Goal: Task Accomplishment & Management: Use online tool/utility

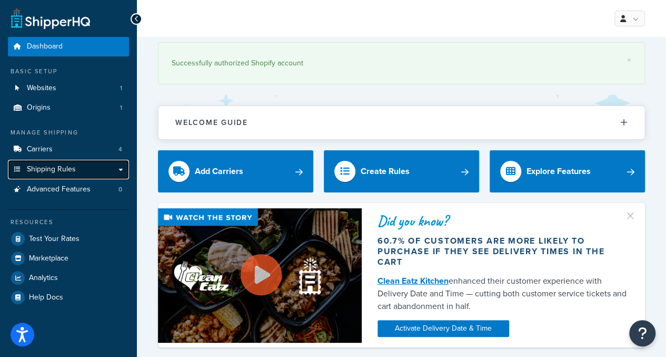
click at [62, 165] on span "Shipping Rules" at bounding box center [51, 169] width 49 height 9
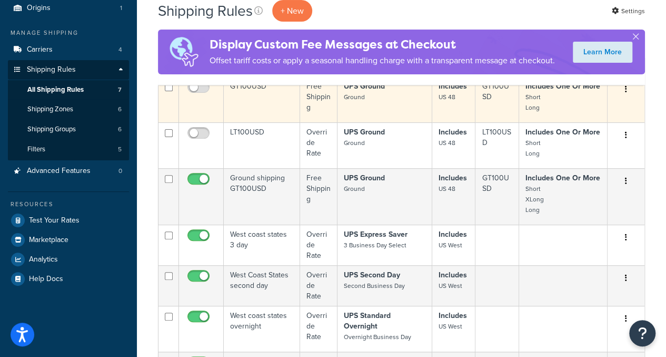
scroll to position [105, 0]
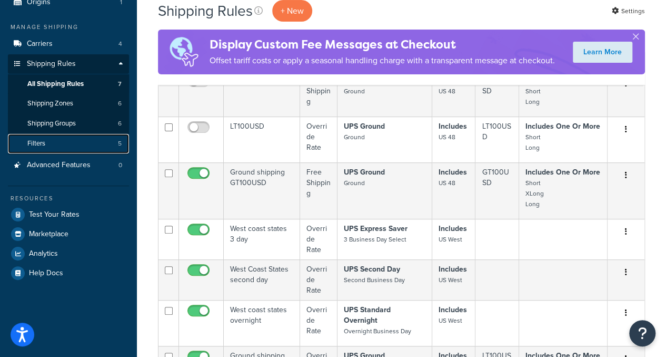
click at [60, 144] on link "Filters 5" at bounding box center [68, 143] width 121 height 19
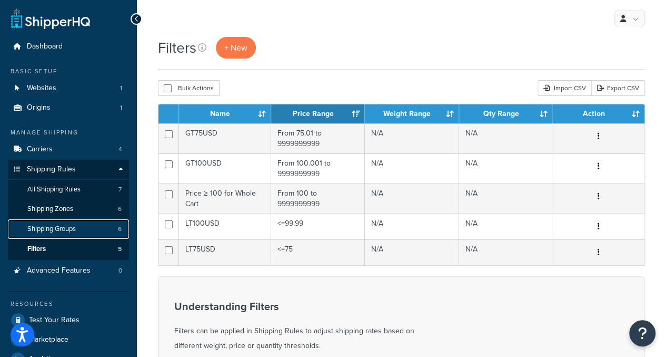
click at [71, 226] on span "Shipping Groups" at bounding box center [51, 228] width 48 height 9
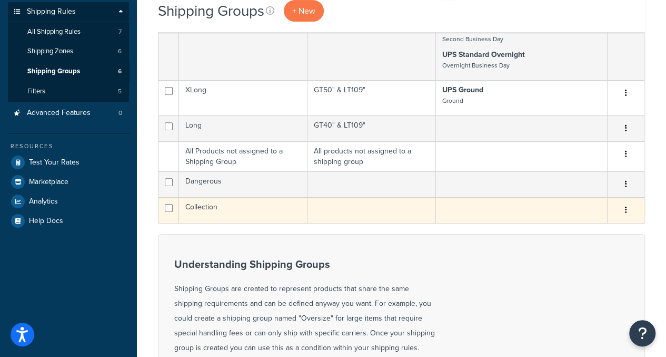
scroll to position [158, 0]
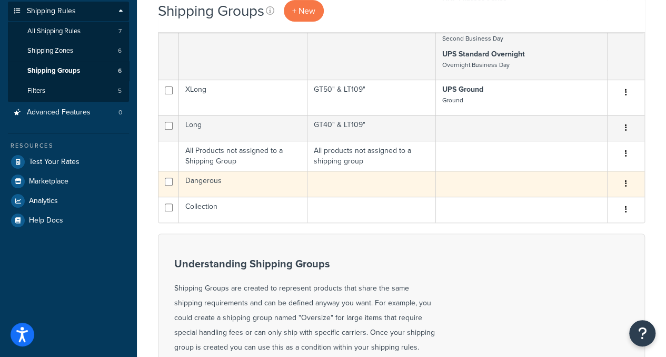
click at [210, 179] on td "Dangerous" at bounding box center [243, 184] width 129 height 26
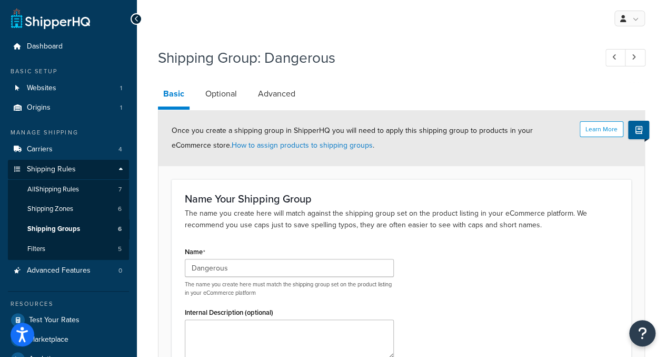
click at [492, 280] on div "Name Dangerous The name you create here must match the shipping group set on th…" at bounding box center [401, 305] width 449 height 122
click at [435, 263] on div "Name Dangerous The name you create here must match the shipping group set on th…" at bounding box center [401, 305] width 449 height 122
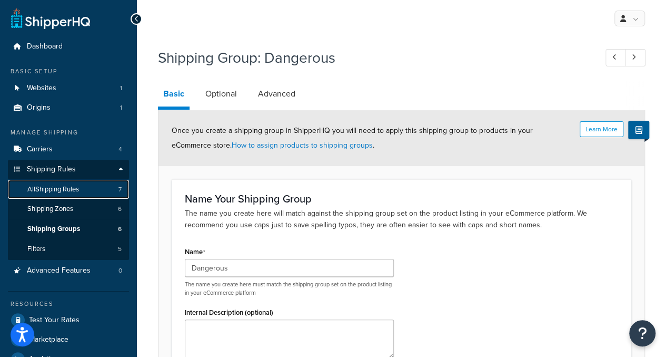
click at [68, 193] on span "All Shipping Rules" at bounding box center [53, 189] width 52 height 9
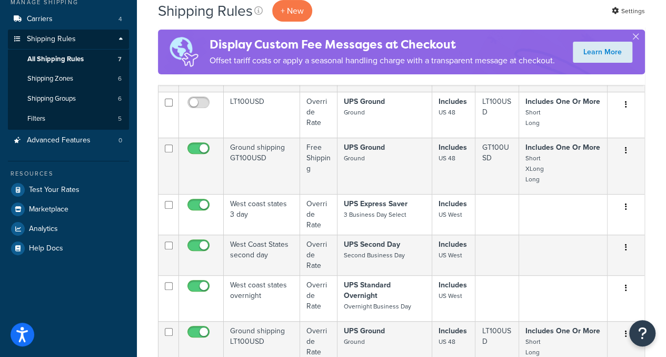
scroll to position [158, 0]
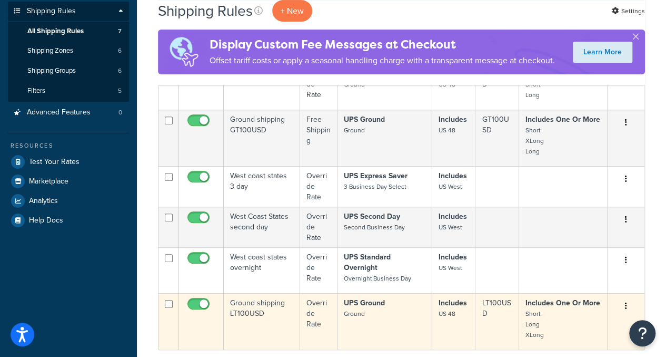
click at [377, 298] on p "UPS Ground Ground" at bounding box center [385, 308] width 82 height 21
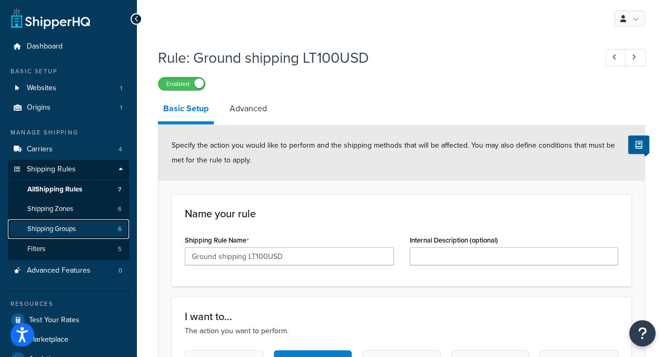
click at [59, 229] on span "Shipping Groups" at bounding box center [51, 228] width 48 height 9
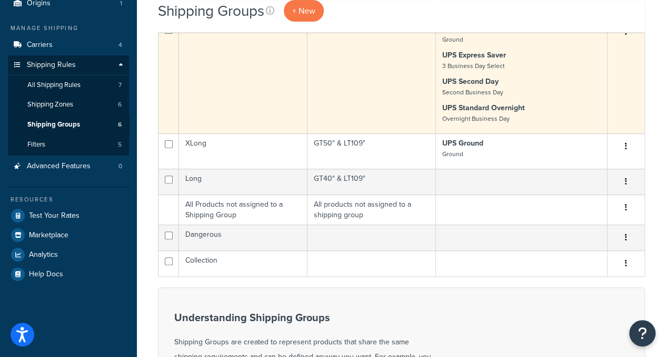
scroll to position [105, 0]
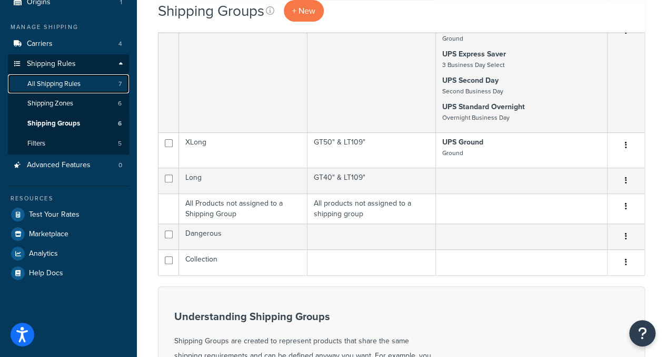
click at [61, 84] on span "All Shipping Rules" at bounding box center [53, 84] width 53 height 9
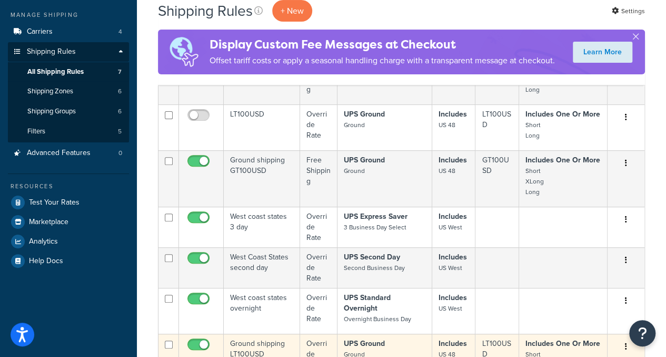
scroll to position [105, 0]
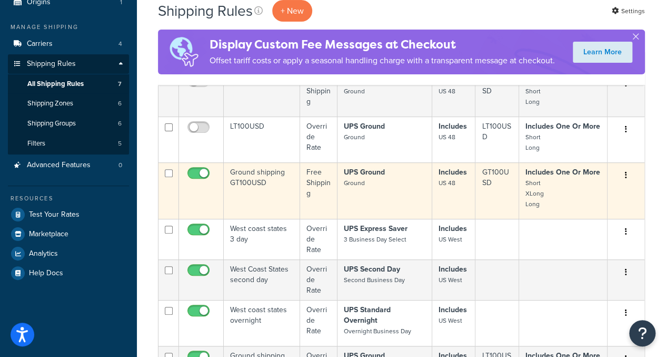
click at [280, 189] on td "Ground shipping GT100USD" at bounding box center [262, 190] width 76 height 56
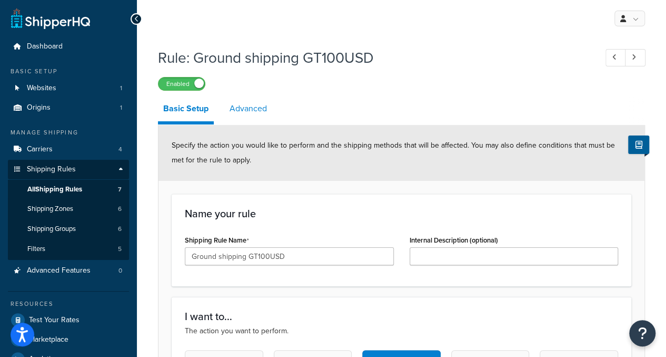
click at [259, 114] on link "Advanced" at bounding box center [248, 108] width 48 height 25
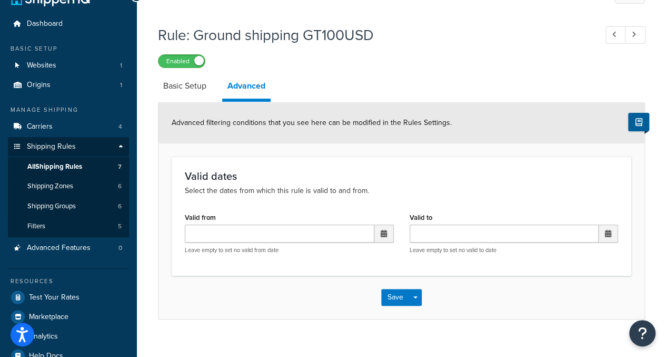
scroll to position [44, 0]
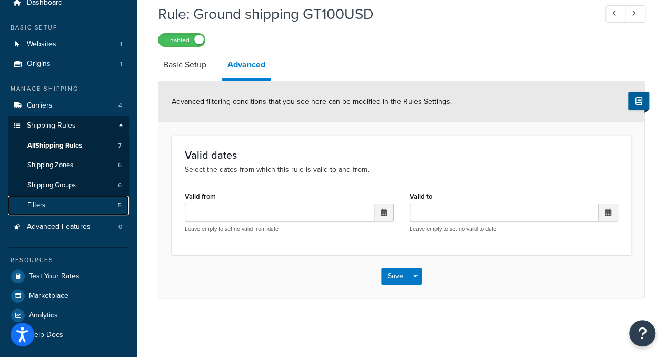
click at [59, 204] on link "Filters 5" at bounding box center [68, 204] width 121 height 19
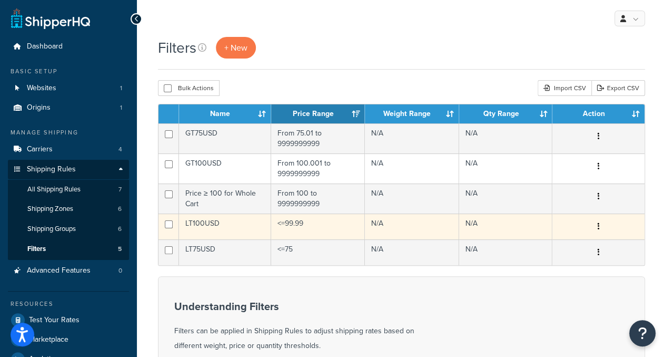
click at [224, 227] on td "LT100USD" at bounding box center [225, 226] width 92 height 26
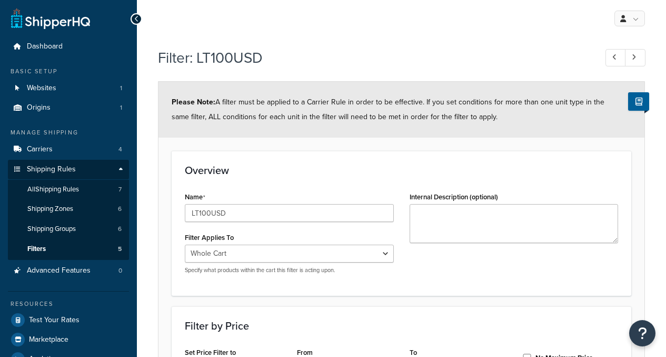
select select "range"
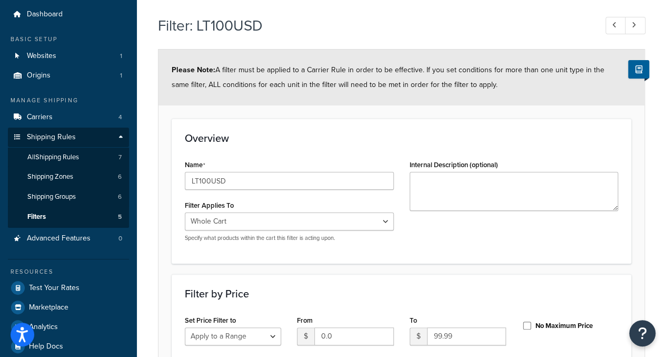
scroll to position [26, 0]
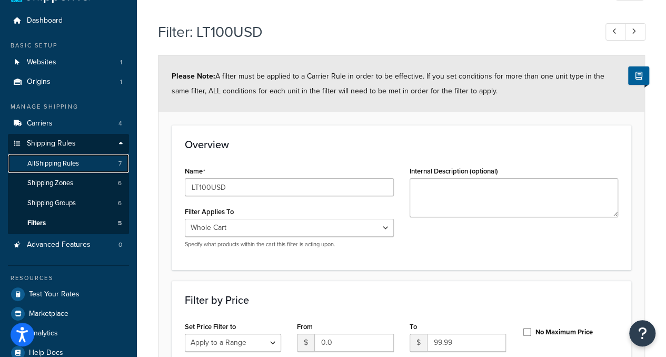
click at [65, 160] on span "All Shipping Rules" at bounding box center [53, 163] width 52 height 9
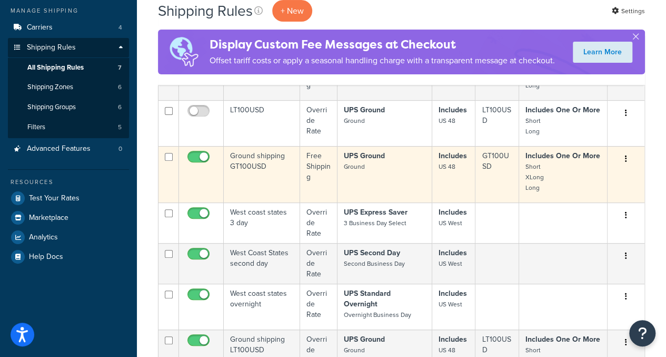
scroll to position [105, 0]
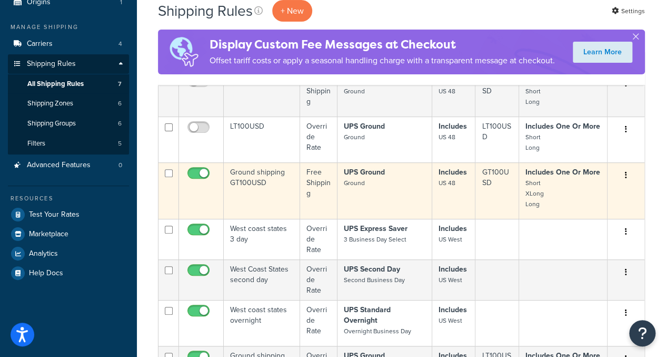
click at [204, 201] on td at bounding box center [201, 190] width 45 height 56
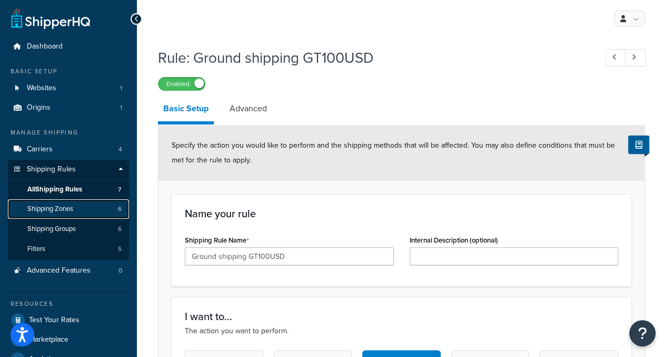
click at [75, 211] on link "Shipping Zones 6" at bounding box center [68, 208] width 121 height 19
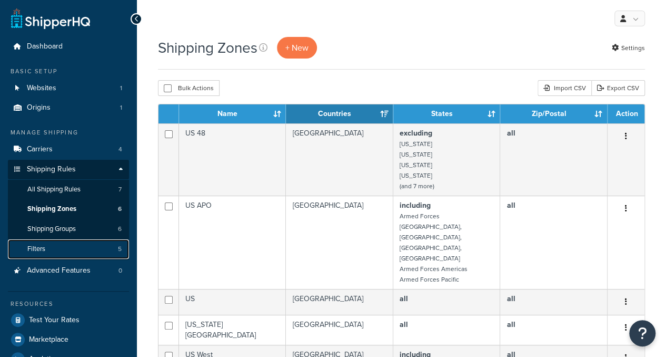
click at [51, 248] on link "Filters 5" at bounding box center [68, 248] width 121 height 19
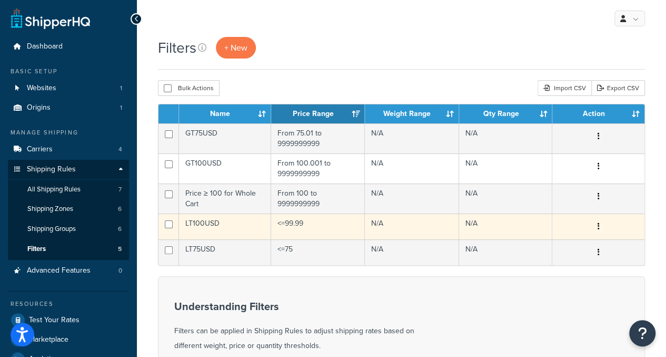
click at [231, 223] on td "LT100USD" at bounding box center [225, 226] width 92 height 26
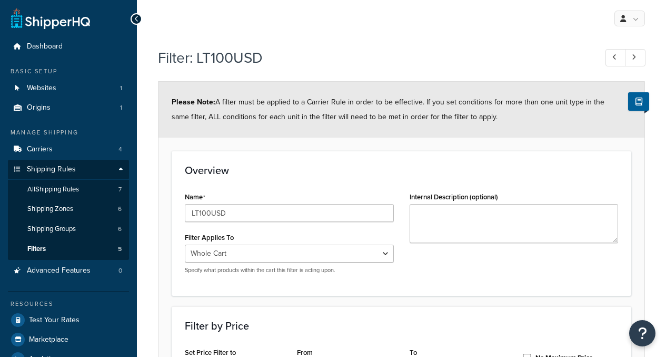
select select "range"
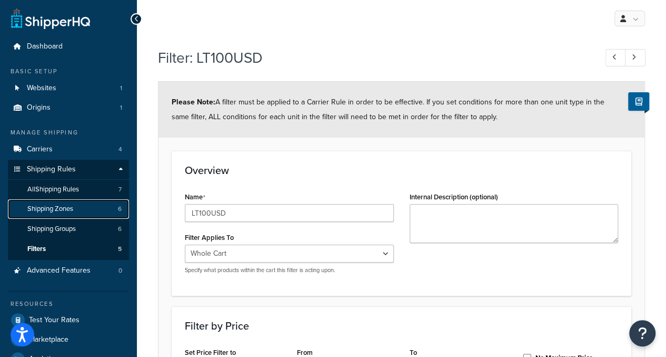
click at [59, 211] on span "Shipping Zones" at bounding box center [50, 208] width 46 height 9
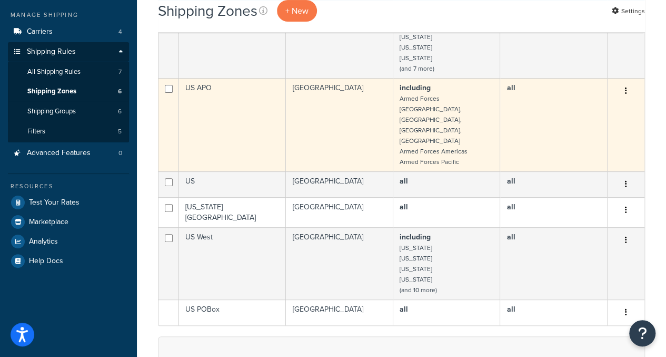
scroll to position [158, 0]
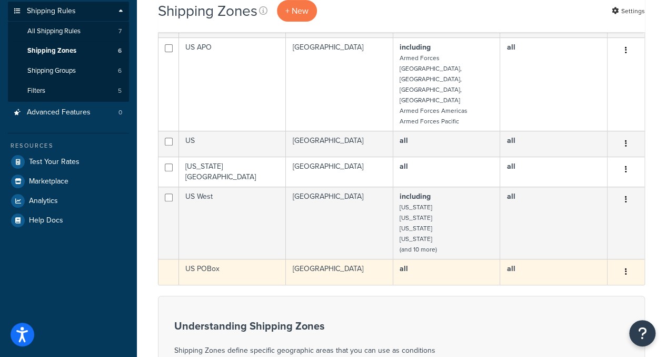
click at [250, 259] on td "US POBox" at bounding box center [232, 272] width 107 height 26
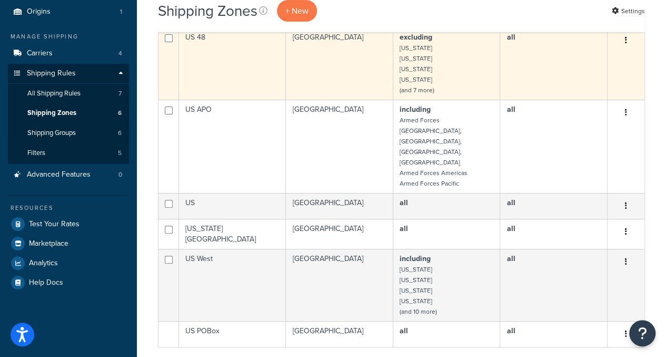
scroll to position [0, 0]
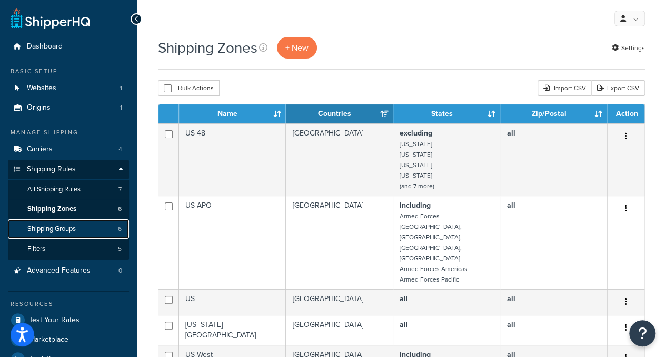
click at [61, 225] on span "Shipping Groups" at bounding box center [51, 228] width 48 height 9
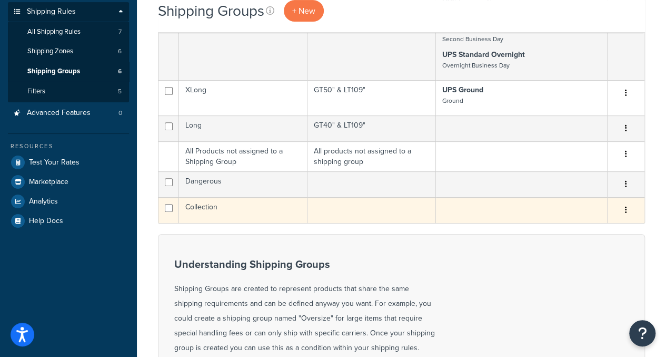
scroll to position [158, 0]
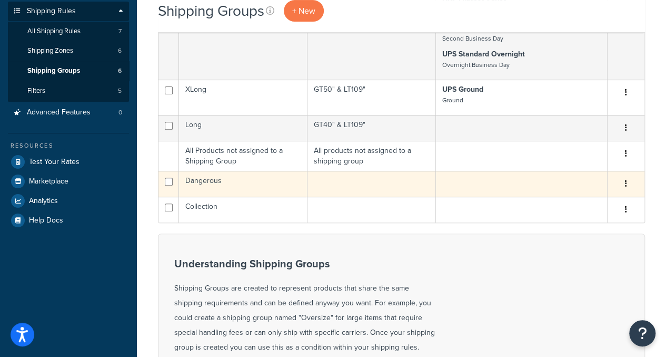
click at [234, 188] on td "Dangerous" at bounding box center [243, 184] width 129 height 26
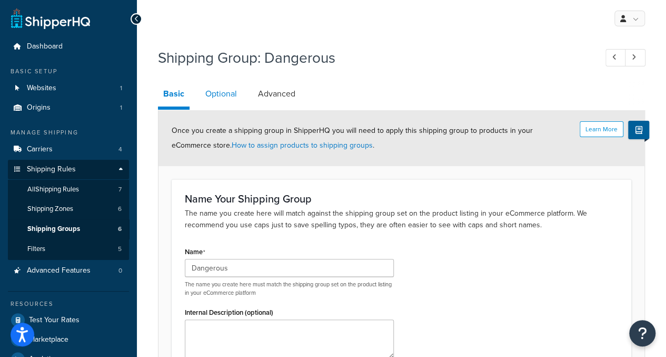
click at [212, 95] on link "Optional" at bounding box center [221, 93] width 42 height 25
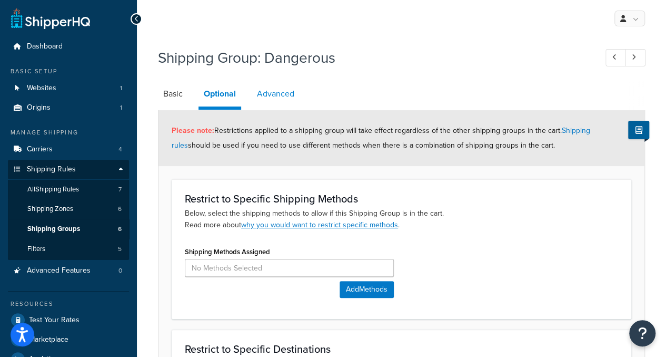
click at [280, 91] on link "Advanced" at bounding box center [276, 93] width 48 height 25
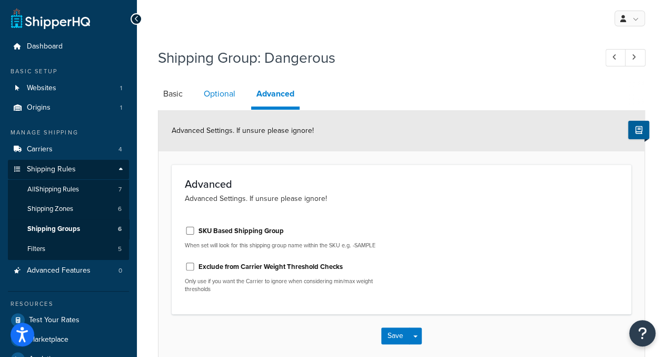
click at [213, 96] on link "Optional" at bounding box center [220, 93] width 42 height 25
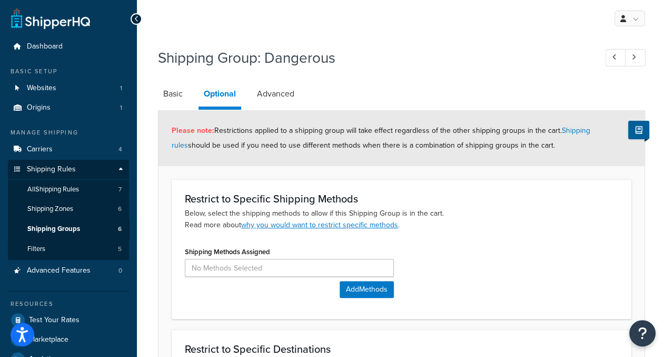
click at [509, 247] on div "Shipping Methods Assigned Add Methods" at bounding box center [401, 275] width 449 height 62
click at [174, 95] on link "Basic" at bounding box center [173, 93] width 30 height 25
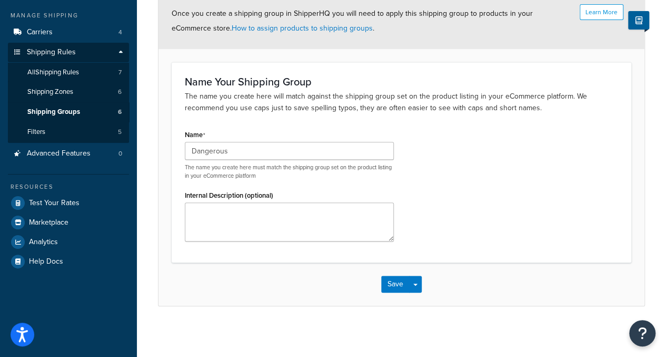
scroll to position [118, 0]
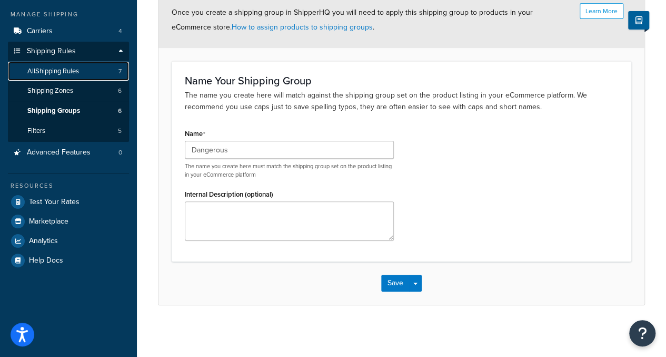
click at [56, 75] on span "All Shipping Rules" at bounding box center [53, 71] width 52 height 9
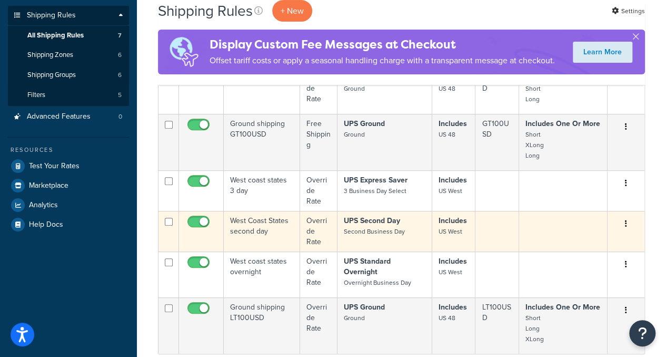
scroll to position [158, 0]
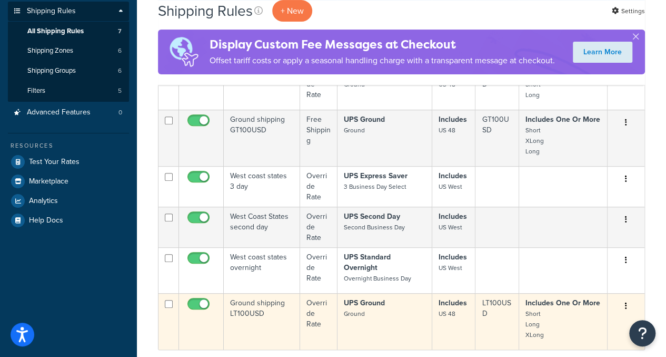
click at [192, 298] on td at bounding box center [201, 321] width 45 height 56
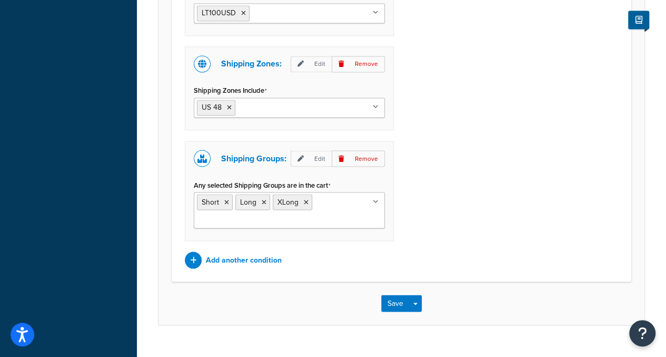
scroll to position [894, 0]
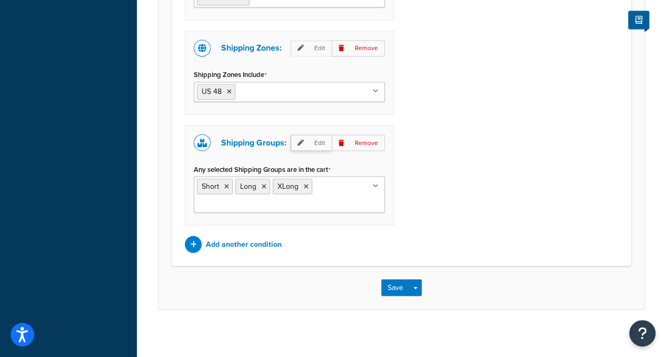
click at [322, 142] on p "Edit" at bounding box center [311, 142] width 41 height 16
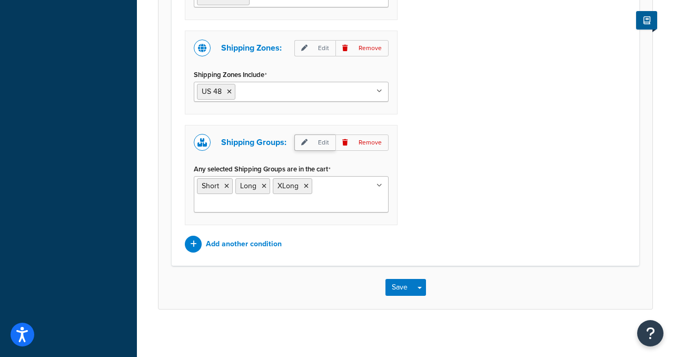
select select "any"
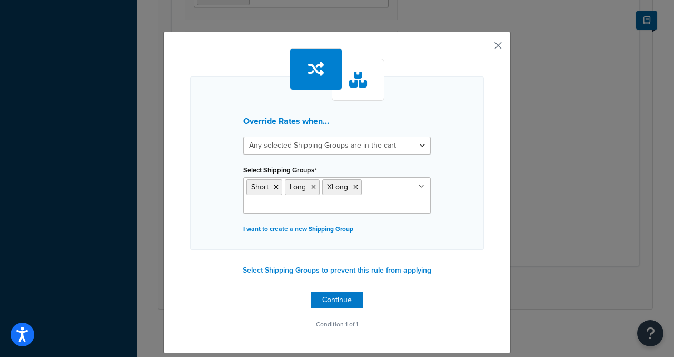
click at [484, 48] on button "button" at bounding box center [482, 49] width 3 height 3
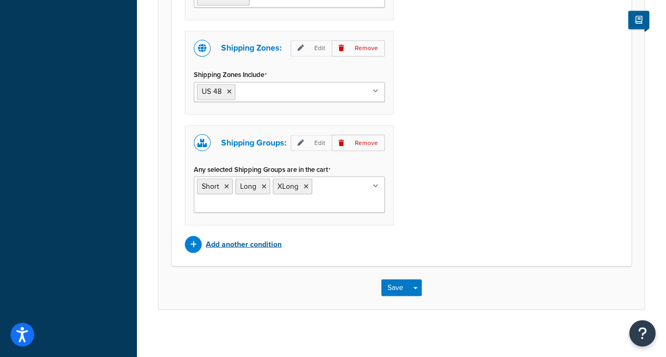
click at [220, 238] on p "Add another condition" at bounding box center [244, 243] width 76 height 15
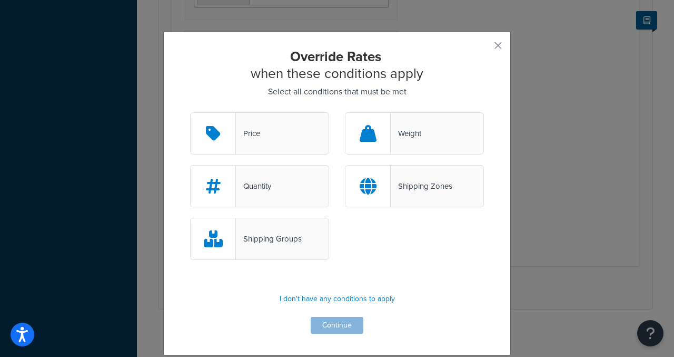
click at [258, 242] on div "Shipping Groups" at bounding box center [269, 238] width 66 height 15
click at [0, 0] on input "Shipping Groups" at bounding box center [0, 0] width 0 height 0
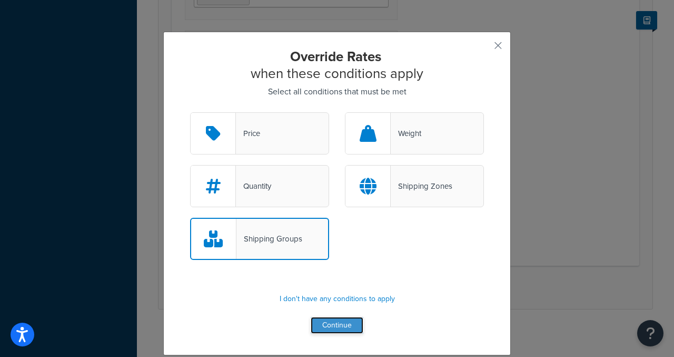
click at [341, 323] on button "Continue" at bounding box center [337, 325] width 53 height 17
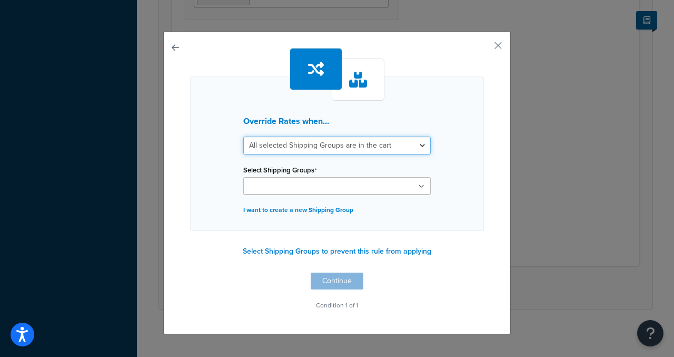
click at [418, 141] on select "All selected Shipping Groups are in the cart Any selected Shipping Groups are i…" at bounding box center [336, 145] width 187 height 18
click at [190, 272] on button "button" at bounding box center [190, 272] width 0 height 0
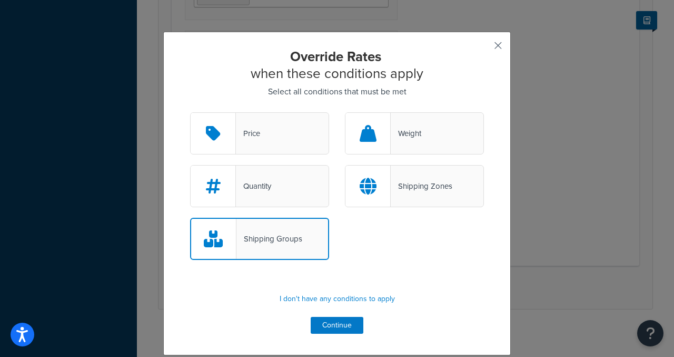
click at [484, 48] on button "button" at bounding box center [482, 49] width 3 height 3
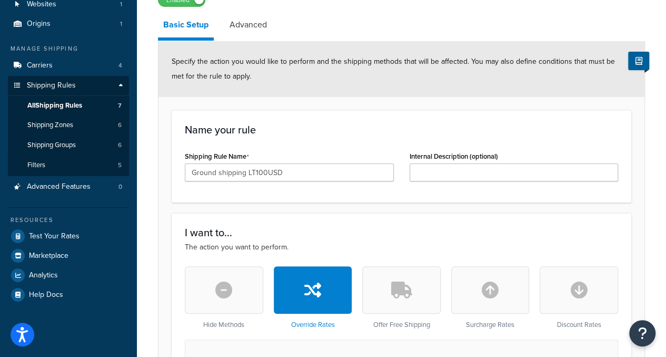
scroll to position [52, 0]
